Goal: Task Accomplishment & Management: Manage account settings

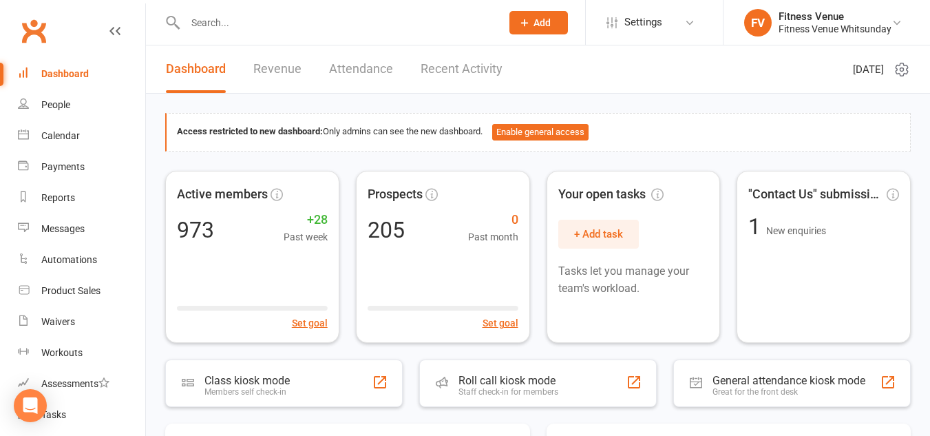
click at [236, 35] on div at bounding box center [328, 22] width 326 height 45
click at [232, 26] on input "text" at bounding box center [336, 22] width 310 height 19
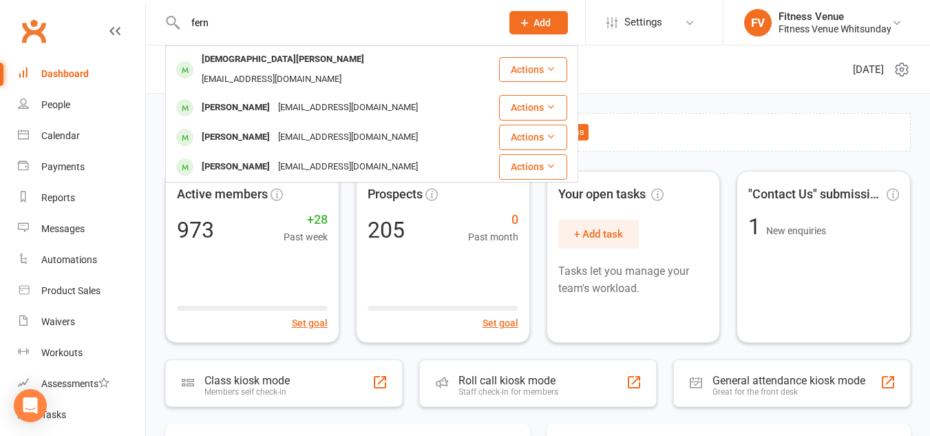
drag, startPoint x: 224, startPoint y: 25, endPoint x: 175, endPoint y: 21, distance: 49.1
click at [175, 21] on div "[PERSON_NAME] [PERSON_NAME] [EMAIL_ADDRESS][DOMAIN_NAME] Actions [PERSON_NAME] …" at bounding box center [328, 22] width 326 height 45
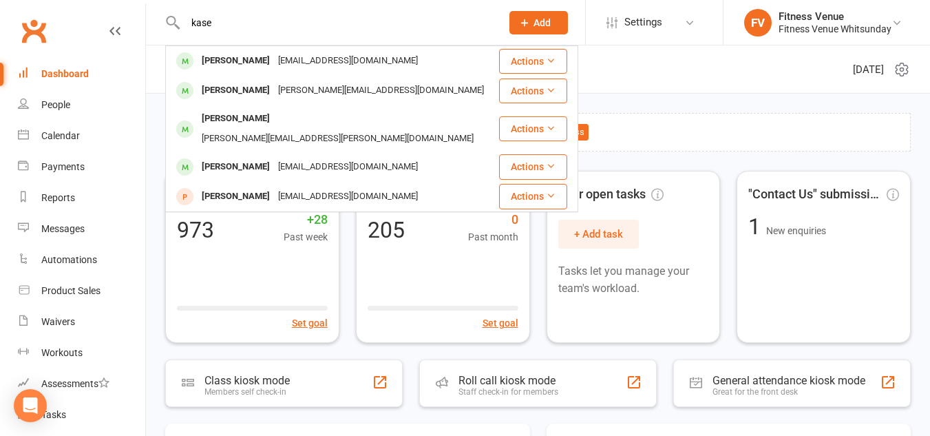
drag, startPoint x: 241, startPoint y: 23, endPoint x: 176, endPoint y: 22, distance: 64.7
click at [176, 22] on div "[PERSON_NAME] [PERSON_NAME] [EMAIL_ADDRESS][DOMAIN_NAME] Actions [PERSON_NAME] …" at bounding box center [328, 22] width 326 height 45
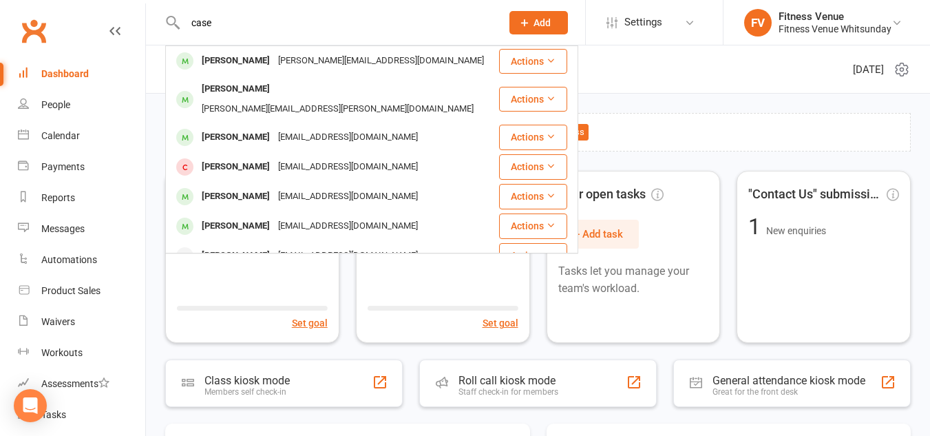
drag, startPoint x: 237, startPoint y: 25, endPoint x: 184, endPoint y: 20, distance: 53.9
click at [184, 20] on input "case" at bounding box center [336, 22] width 310 height 19
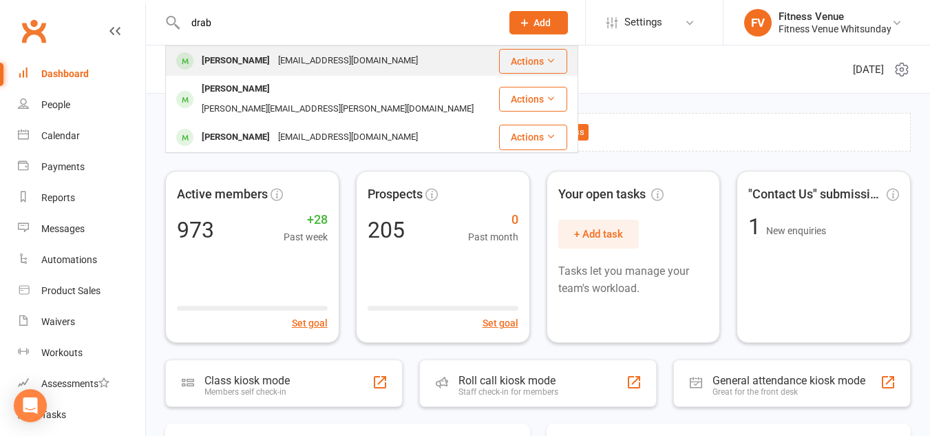
type input "drab"
click at [241, 60] on div "[PERSON_NAME]" at bounding box center [236, 61] width 76 height 20
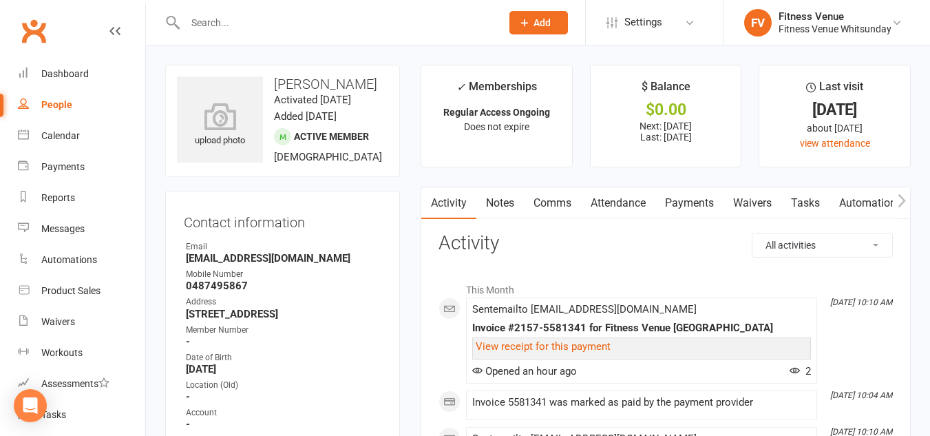
click at [677, 202] on link "Payments" at bounding box center [689, 203] width 68 height 32
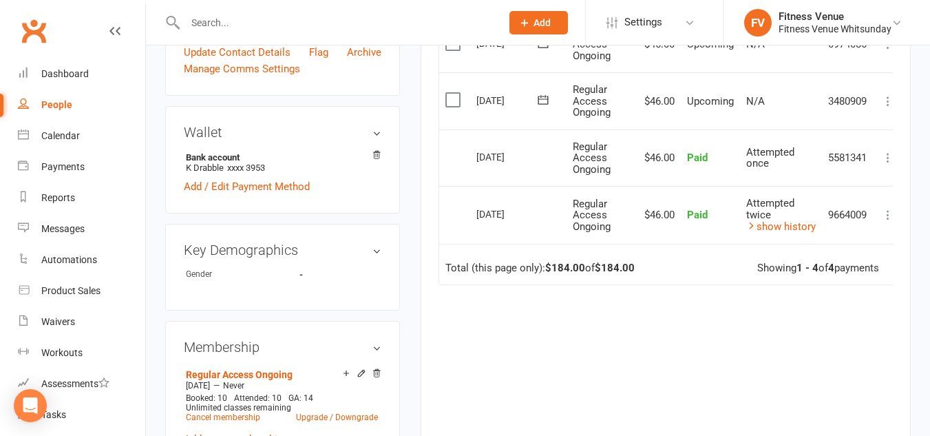
scroll to position [482, 0]
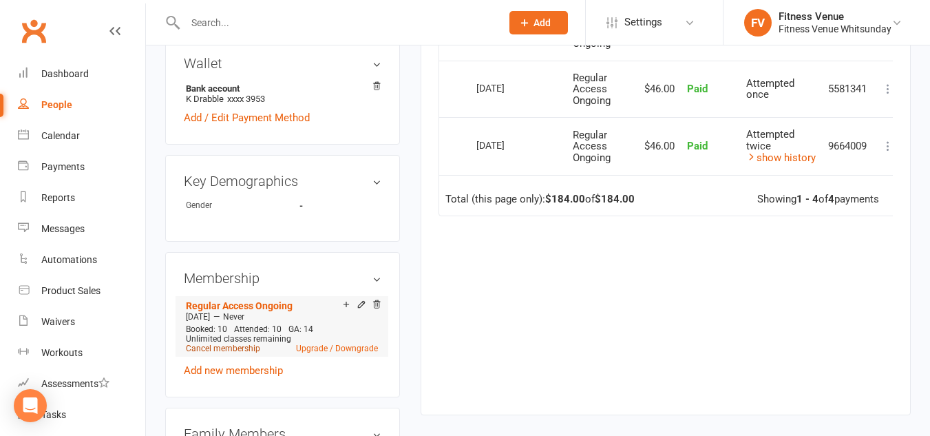
click at [246, 353] on link "Cancel membership" at bounding box center [223, 348] width 74 height 10
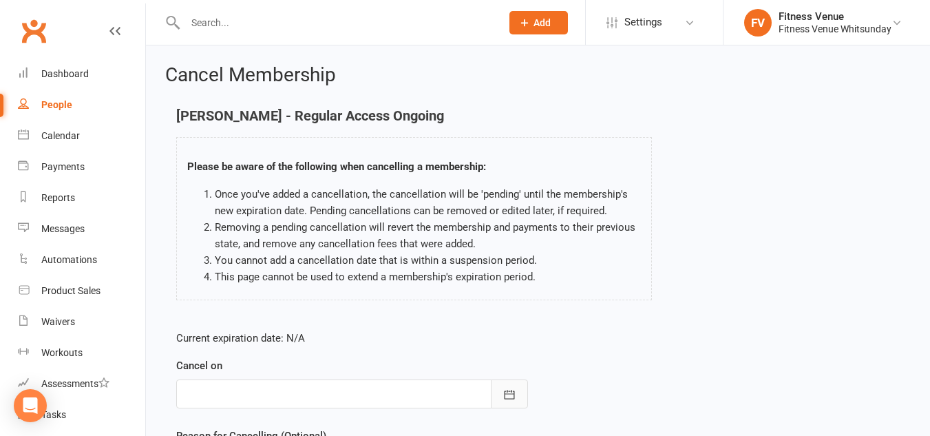
click at [519, 394] on button "button" at bounding box center [509, 393] width 37 height 29
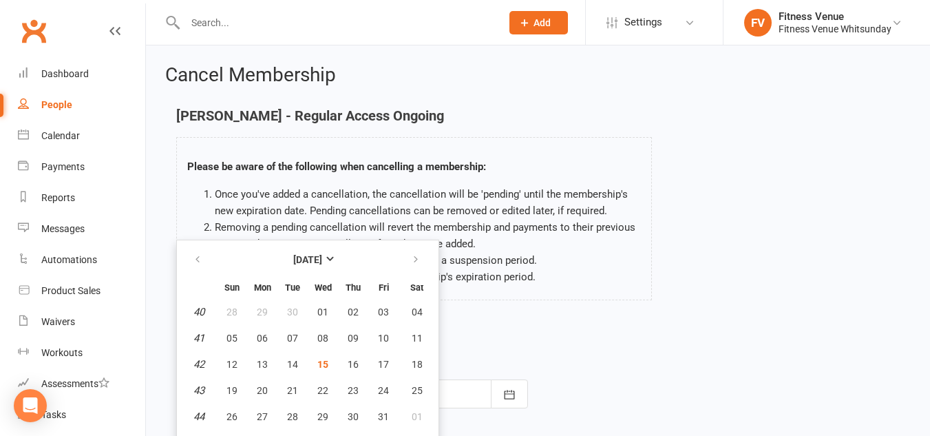
scroll to position [21, 0]
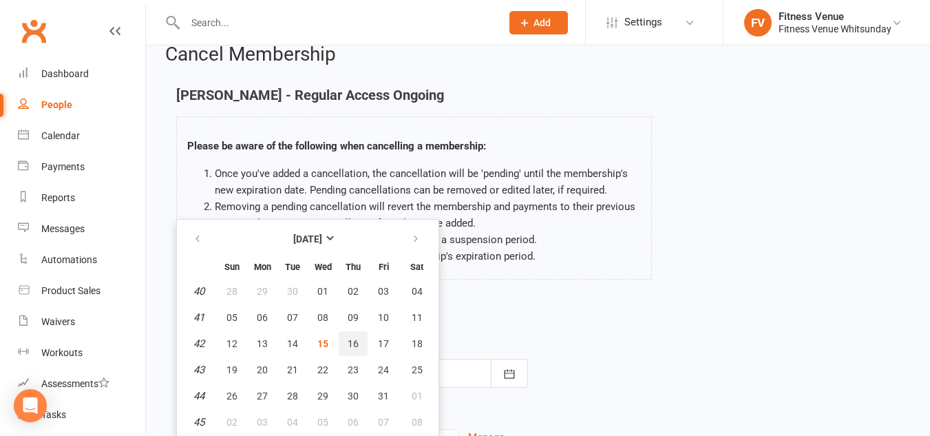
click at [353, 341] on span "16" at bounding box center [353, 343] width 11 height 11
type input "[DATE]"
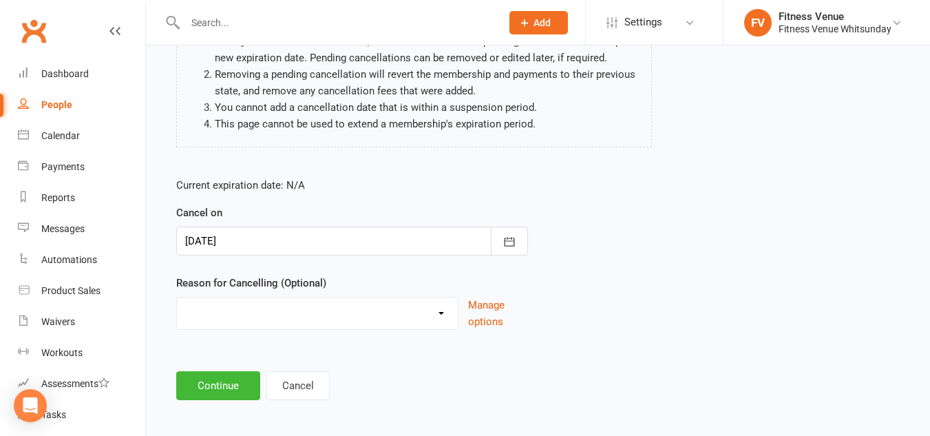
scroll to position [159, 0]
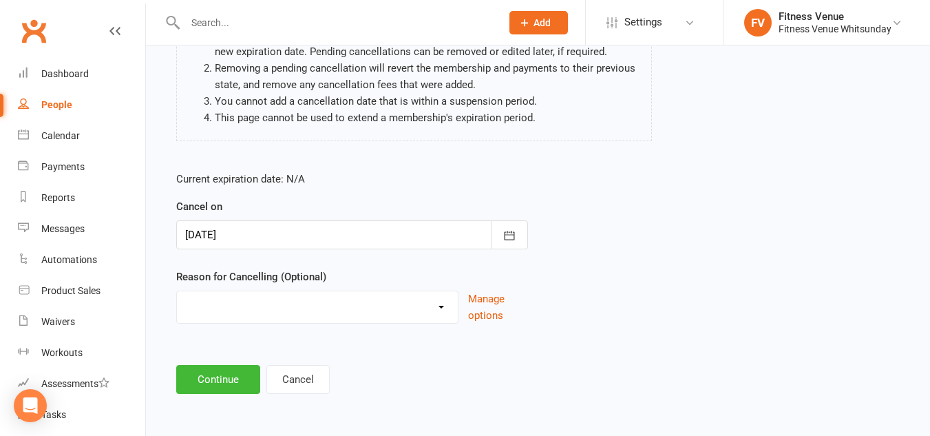
click at [305, 315] on select "Email request Excessive defaults Holiday Injury Leaving town Other reason" at bounding box center [317, 305] width 281 height 28
select select "0"
click at [177, 291] on select "Email request Excessive defaults Holiday Injury Leaving town Other reason" at bounding box center [317, 305] width 281 height 28
click at [219, 370] on button "Continue" at bounding box center [218, 379] width 84 height 29
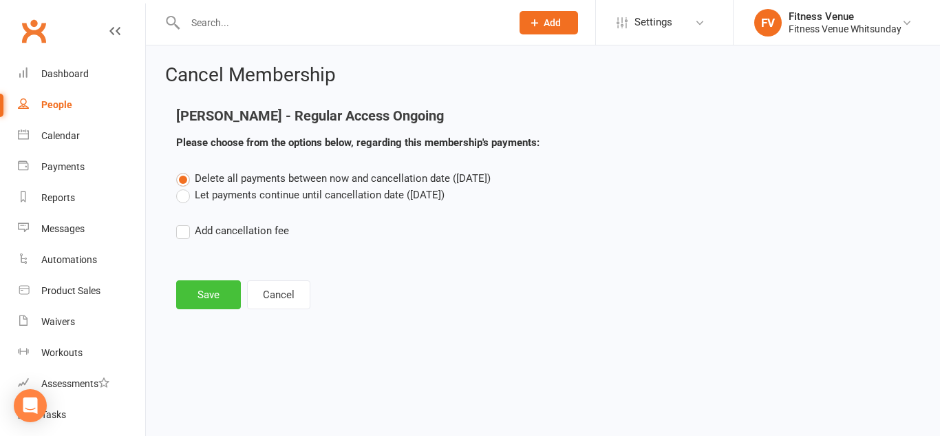
click at [206, 294] on button "Save" at bounding box center [208, 294] width 65 height 29
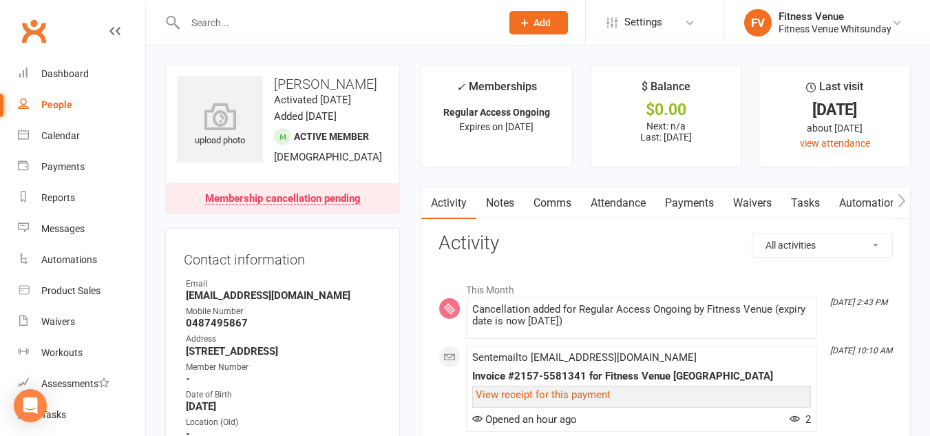
click at [229, 29] on input "text" at bounding box center [336, 22] width 310 height 19
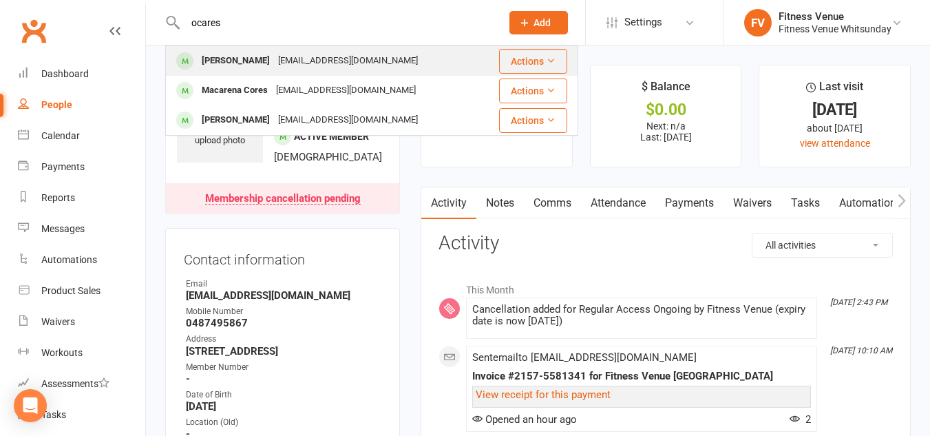
type input "ocares"
click at [237, 62] on div "[PERSON_NAME]" at bounding box center [236, 61] width 76 height 20
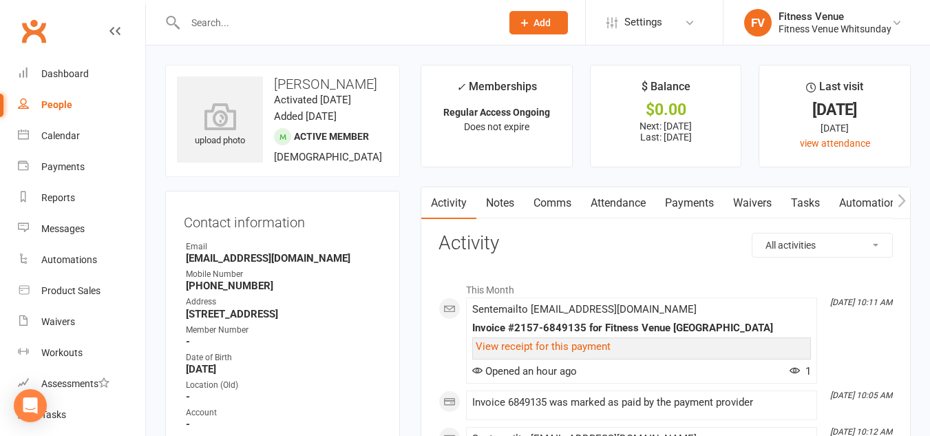
click at [685, 195] on link "Payments" at bounding box center [689, 203] width 68 height 32
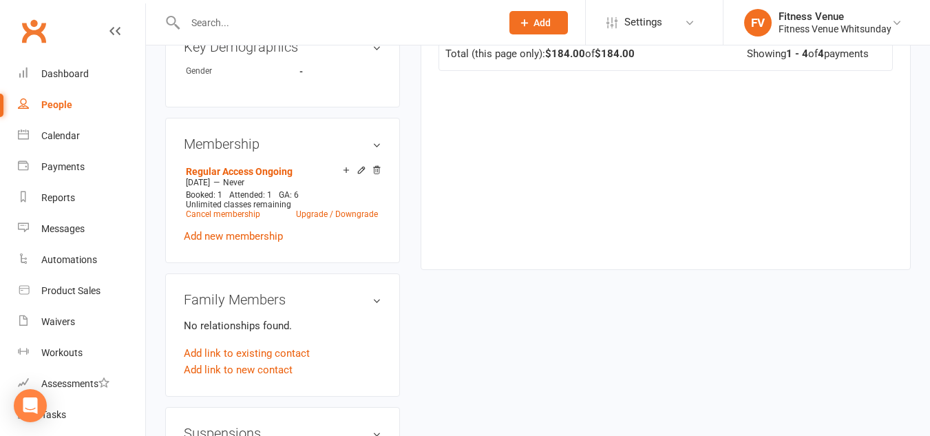
scroll to position [688, 0]
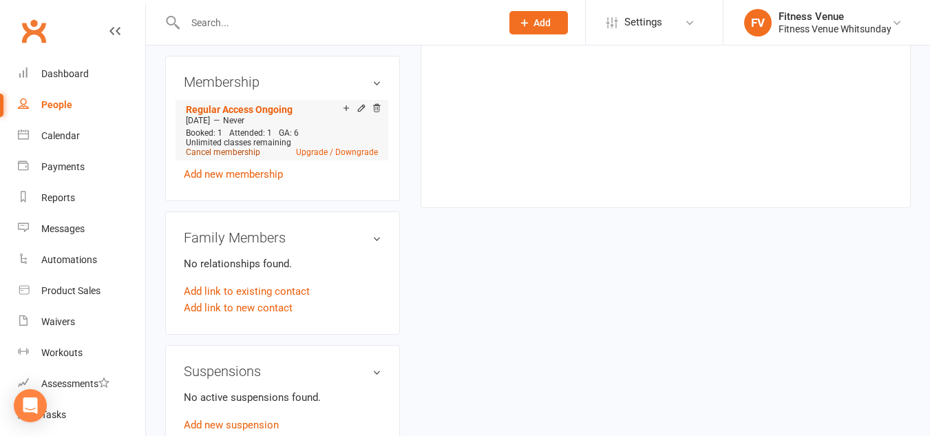
click at [227, 157] on link "Cancel membership" at bounding box center [223, 152] width 74 height 10
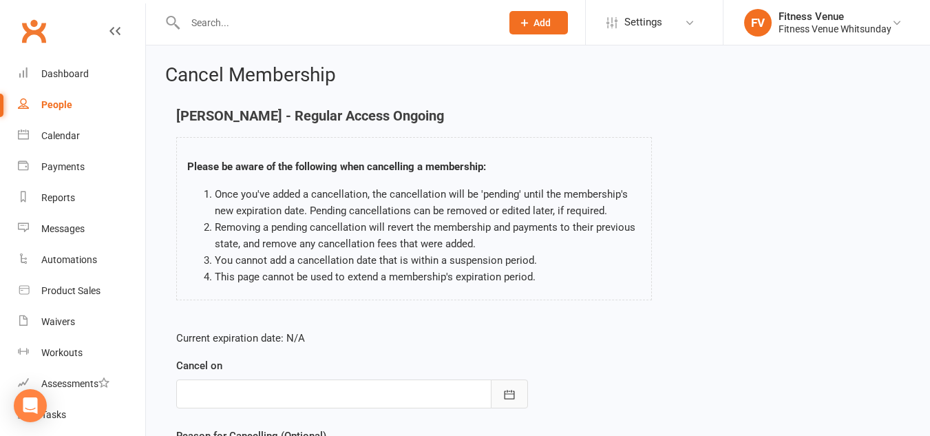
drag, startPoint x: 515, startPoint y: 399, endPoint x: 498, endPoint y: 365, distance: 37.9
click at [515, 399] on icon "button" at bounding box center [509, 394] width 14 height 14
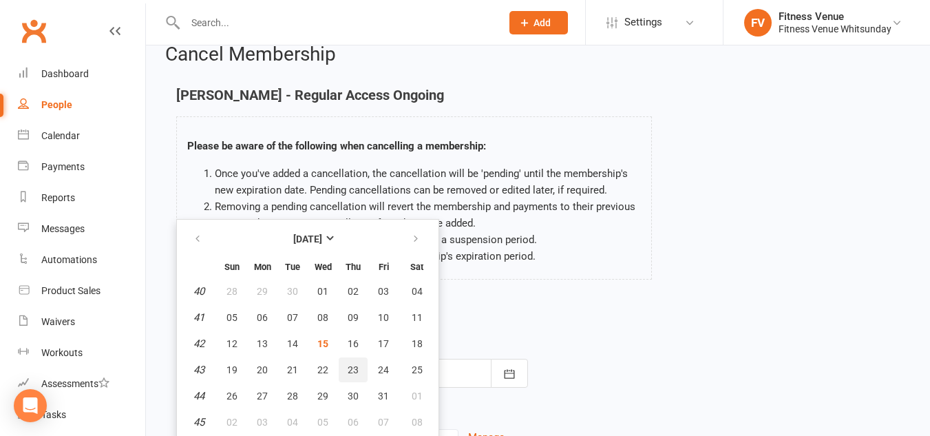
click at [350, 370] on span "23" at bounding box center [353, 369] width 11 height 11
type input "[DATE]"
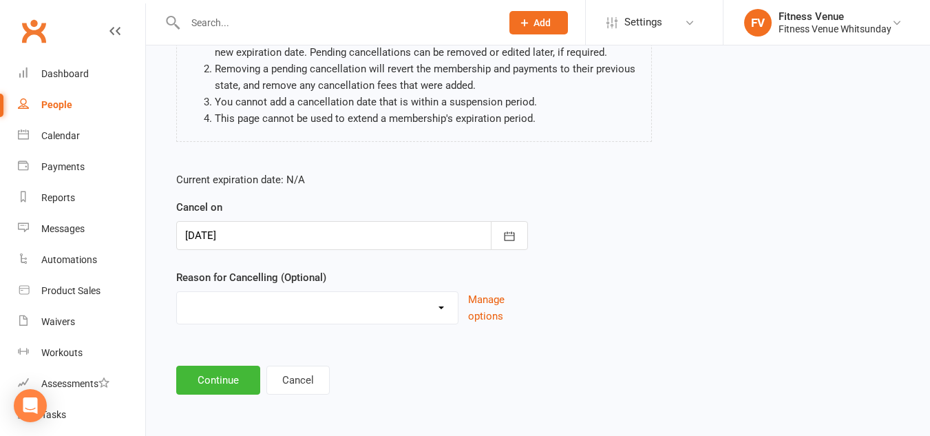
scroll to position [159, 0]
click at [294, 310] on select "Email request Excessive defaults Holiday Injury Leaving town Other reason" at bounding box center [317, 305] width 281 height 28
select select "0"
click at [177, 291] on select "Email request Excessive defaults Holiday Injury Leaving town Other reason" at bounding box center [317, 305] width 281 height 28
drag, startPoint x: 224, startPoint y: 374, endPoint x: 235, endPoint y: 323, distance: 52.9
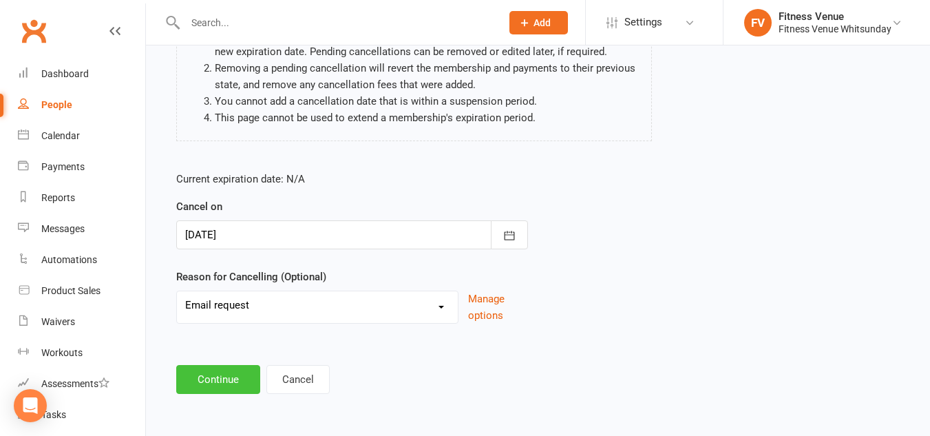
click at [224, 373] on button "Continue" at bounding box center [218, 379] width 84 height 29
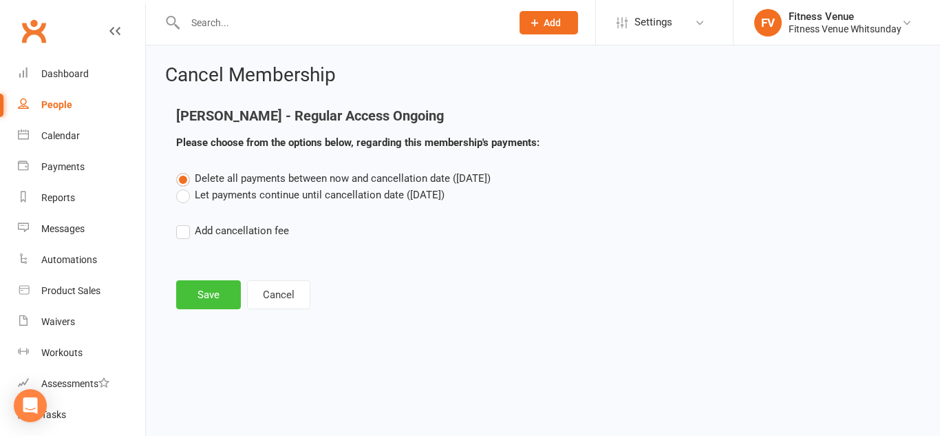
click at [213, 292] on button "Save" at bounding box center [208, 294] width 65 height 29
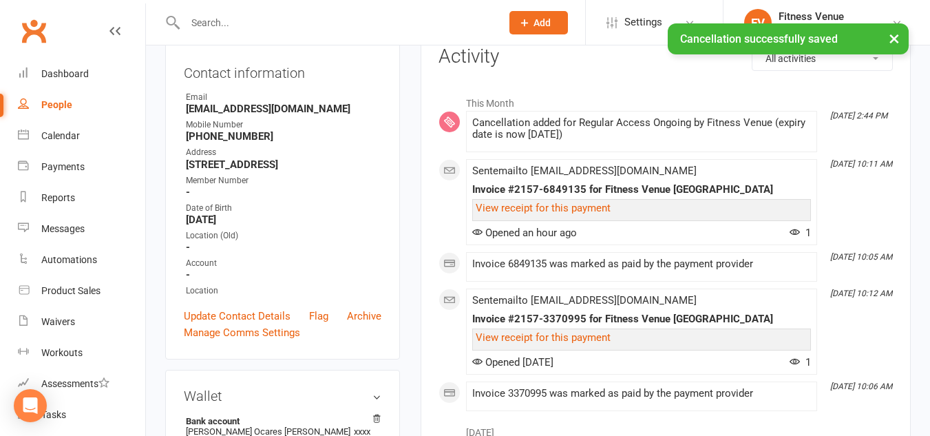
scroll to position [206, 0]
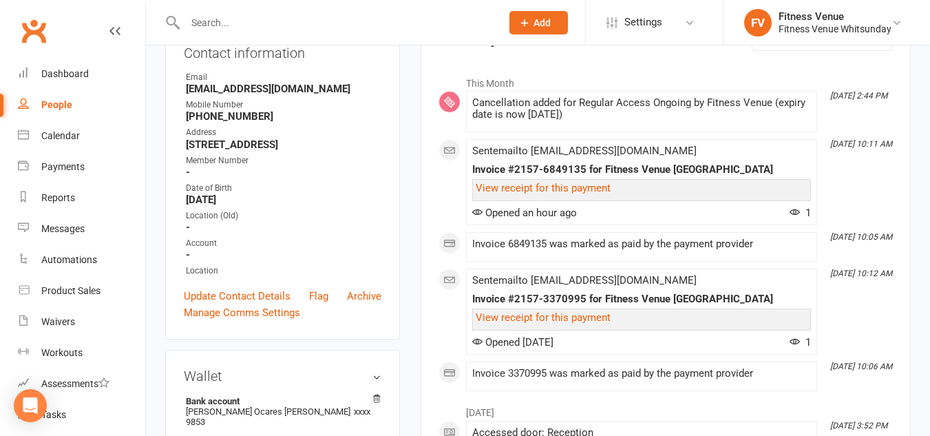
click at [219, 23] on input "text" at bounding box center [336, 22] width 310 height 19
click at [262, 8] on div "ouzi No results" at bounding box center [328, 22] width 326 height 45
click at [242, 17] on input "ouzi" at bounding box center [336, 22] width 310 height 19
type input "ouzi"
